Goal: Book appointment/travel/reservation

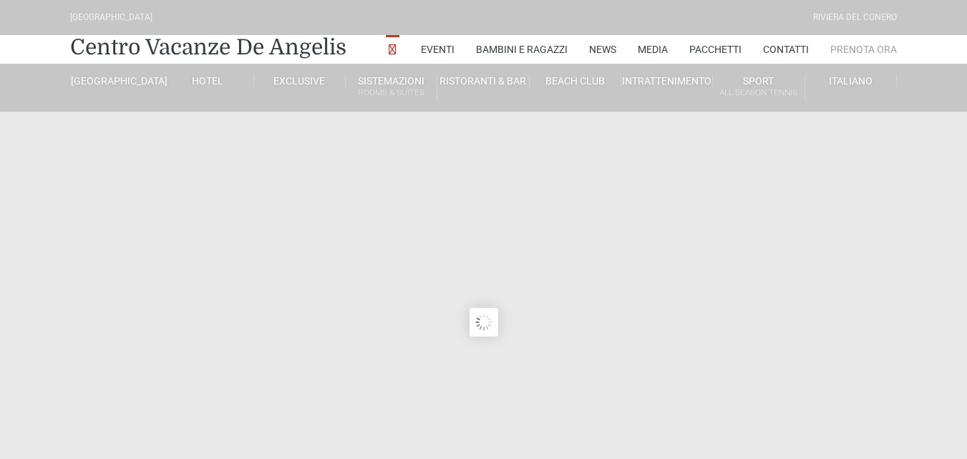
type input "[DATE]"
click at [863, 49] on link "Prenota Ora" at bounding box center [864, 49] width 67 height 29
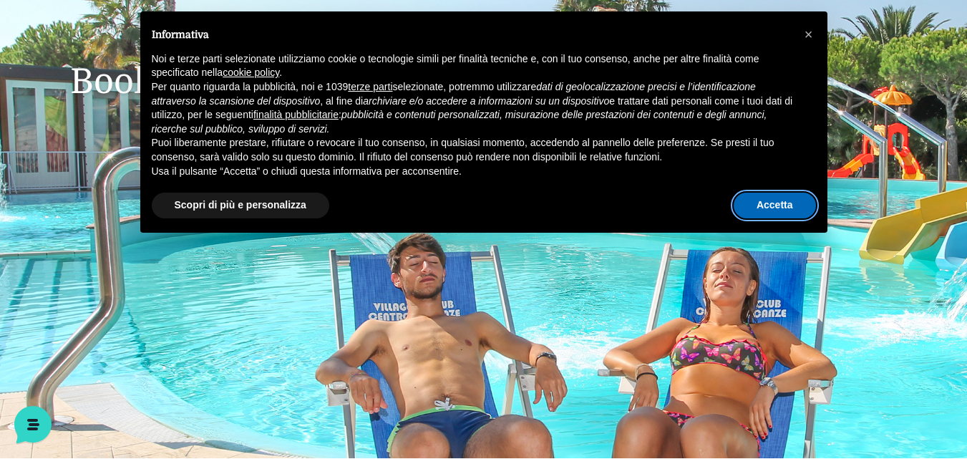
click at [775, 201] on button "Accetta" at bounding box center [775, 206] width 82 height 26
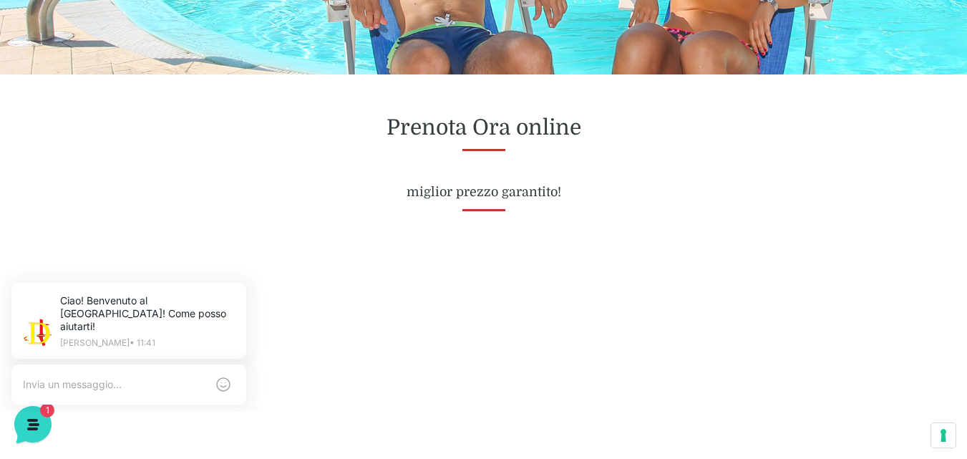
scroll to position [558, 0]
